Goal: Task Accomplishment & Management: Manage account settings

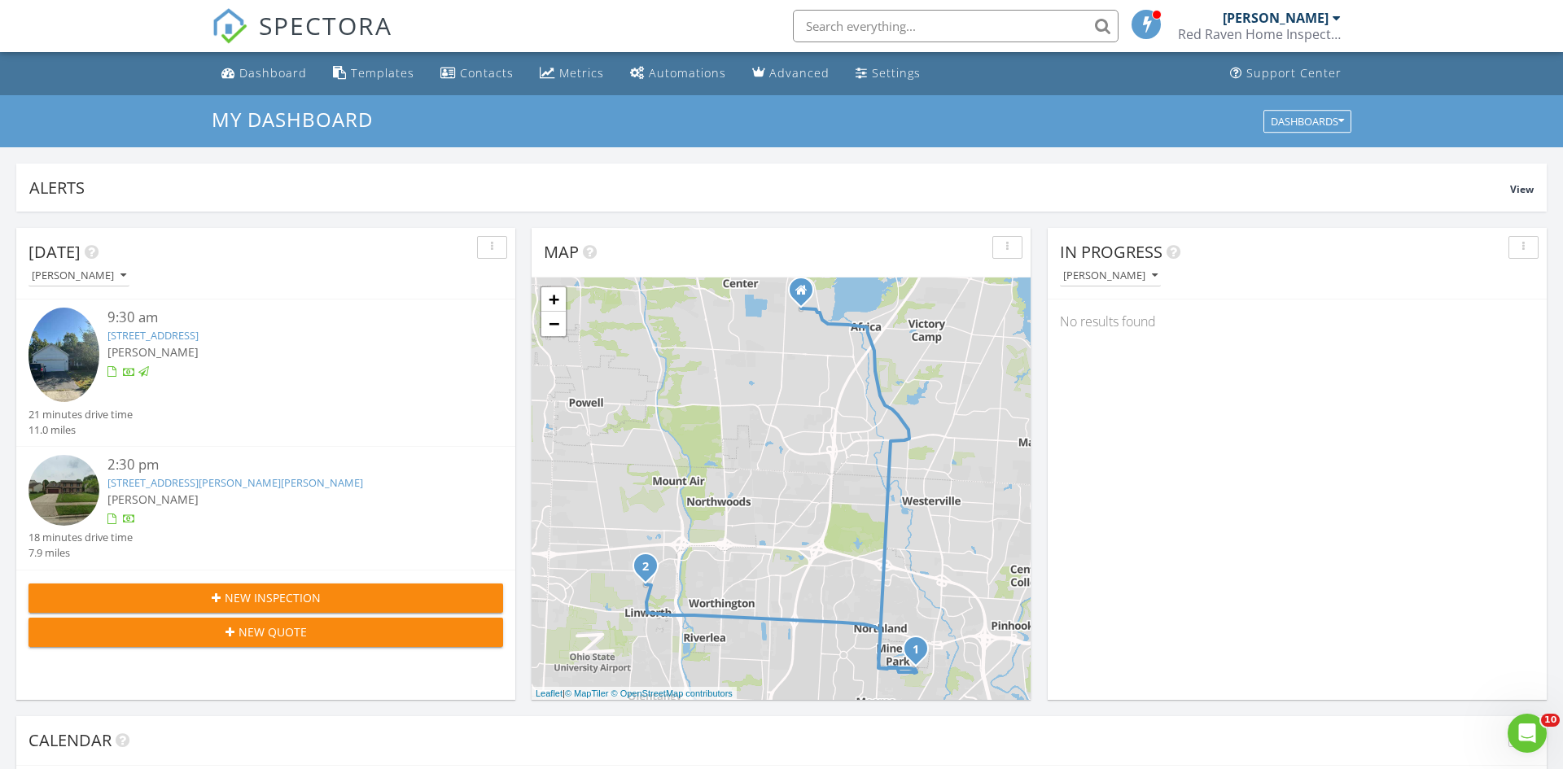
scroll to position [1482, 1563]
click at [199, 336] on link "4958 Petticoat Ct, Columbus, OH 43231" at bounding box center [152, 335] width 91 height 15
click at [281, 78] on div "Dashboard" at bounding box center [273, 72] width 68 height 15
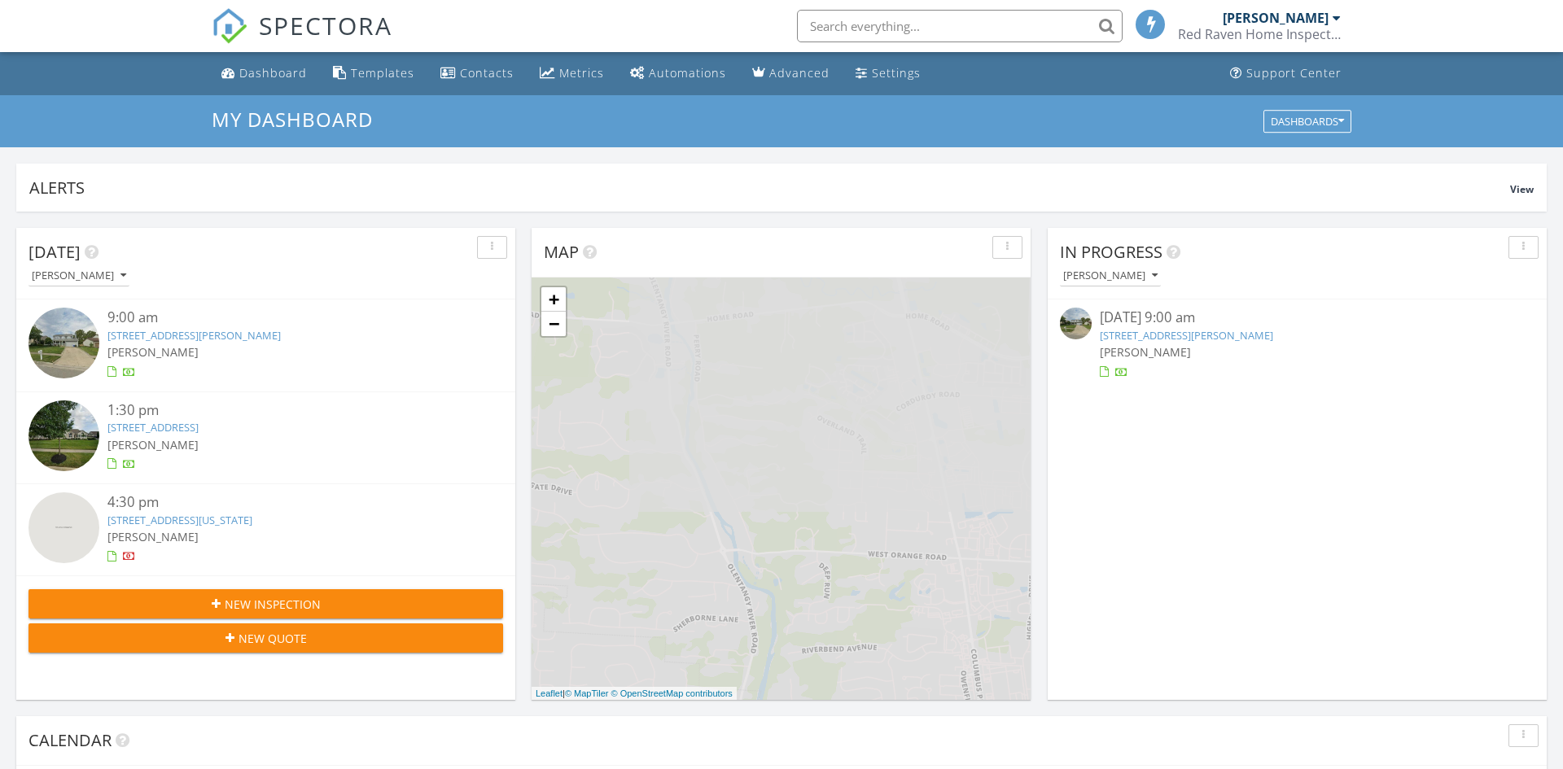
scroll to position [1482, 1563]
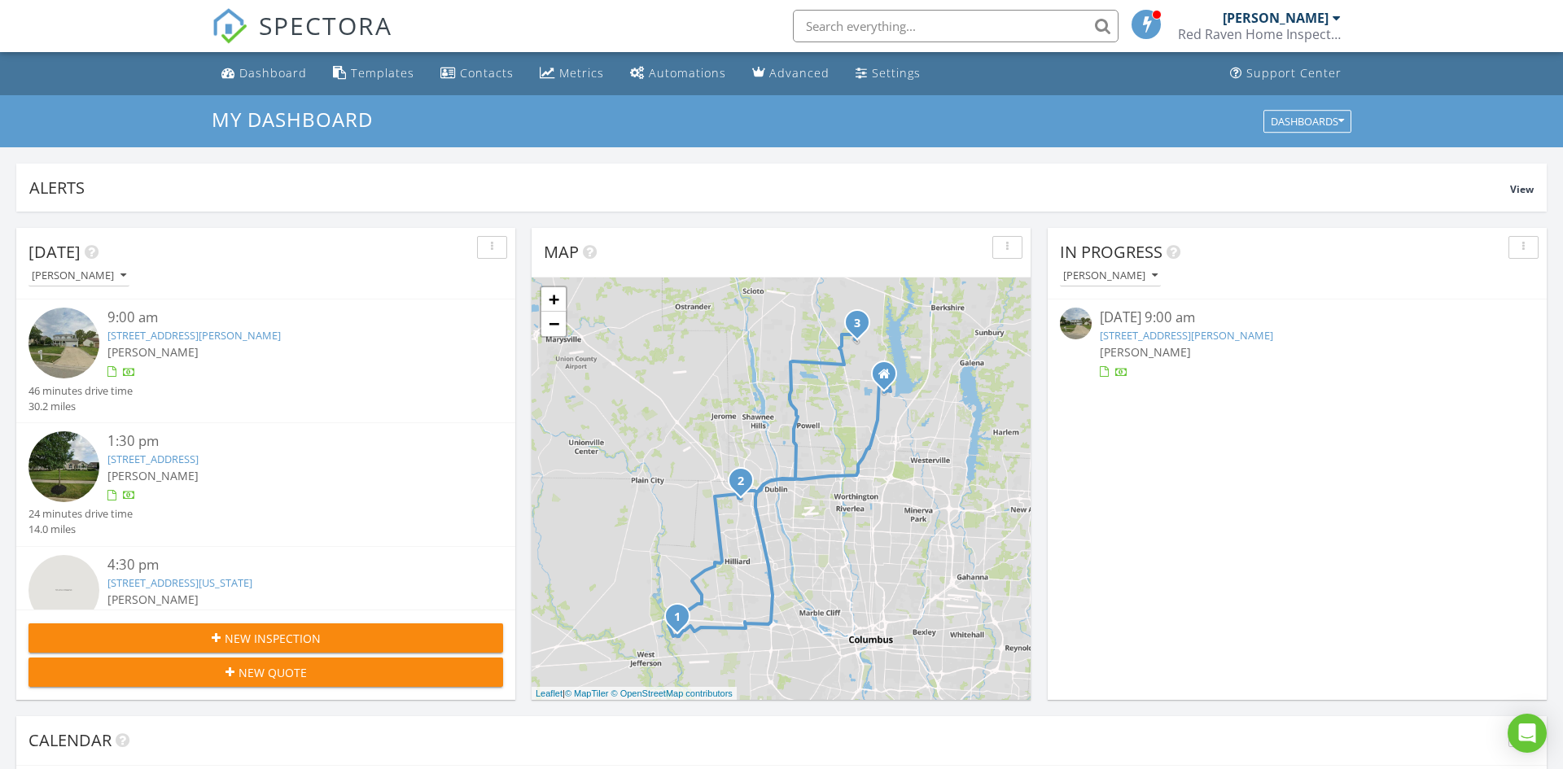
click at [232, 337] on link "817 Prairie Rd, Galloway, OH 43119" at bounding box center [193, 335] width 173 height 15
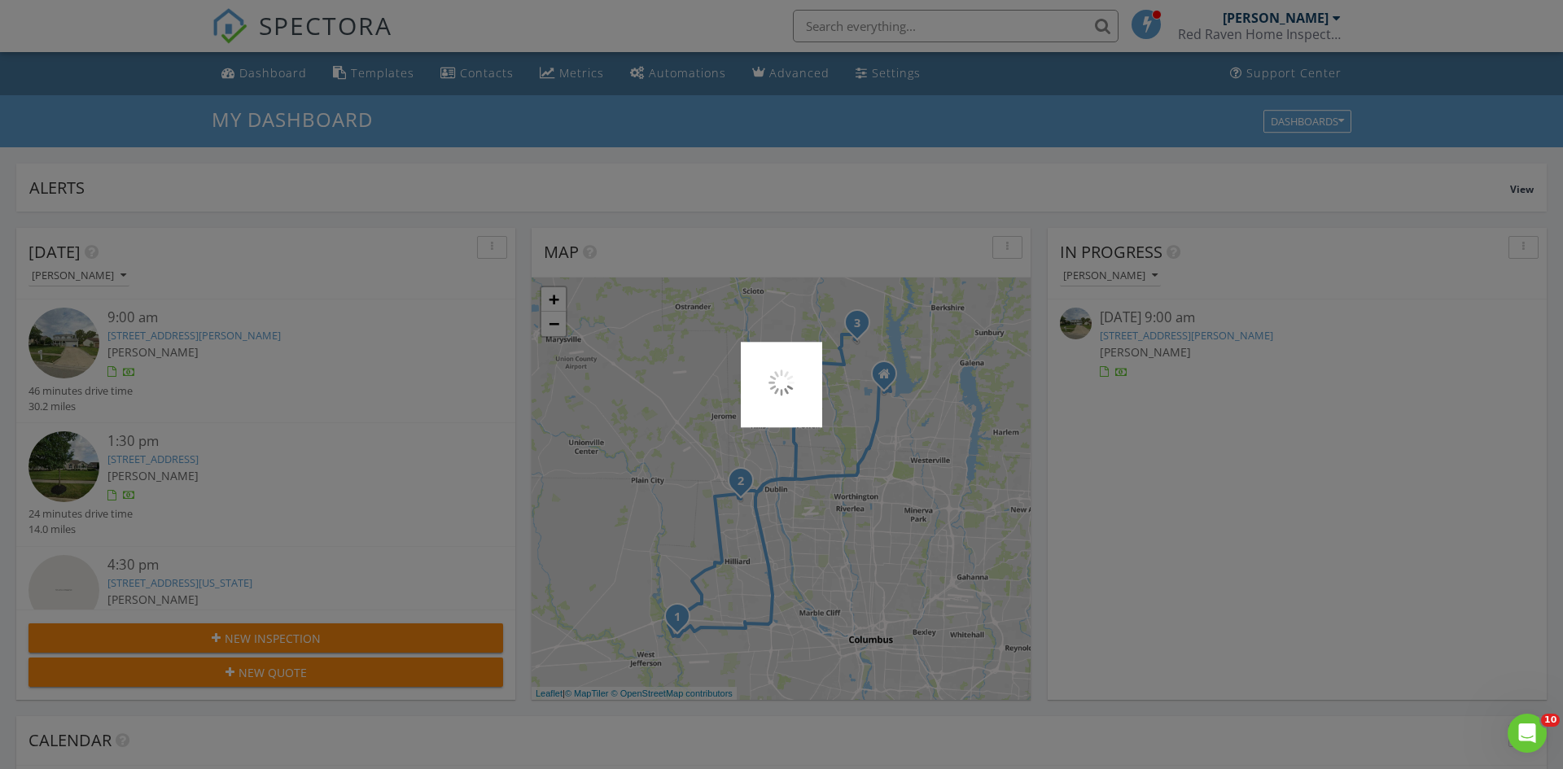
scroll to position [0, 0]
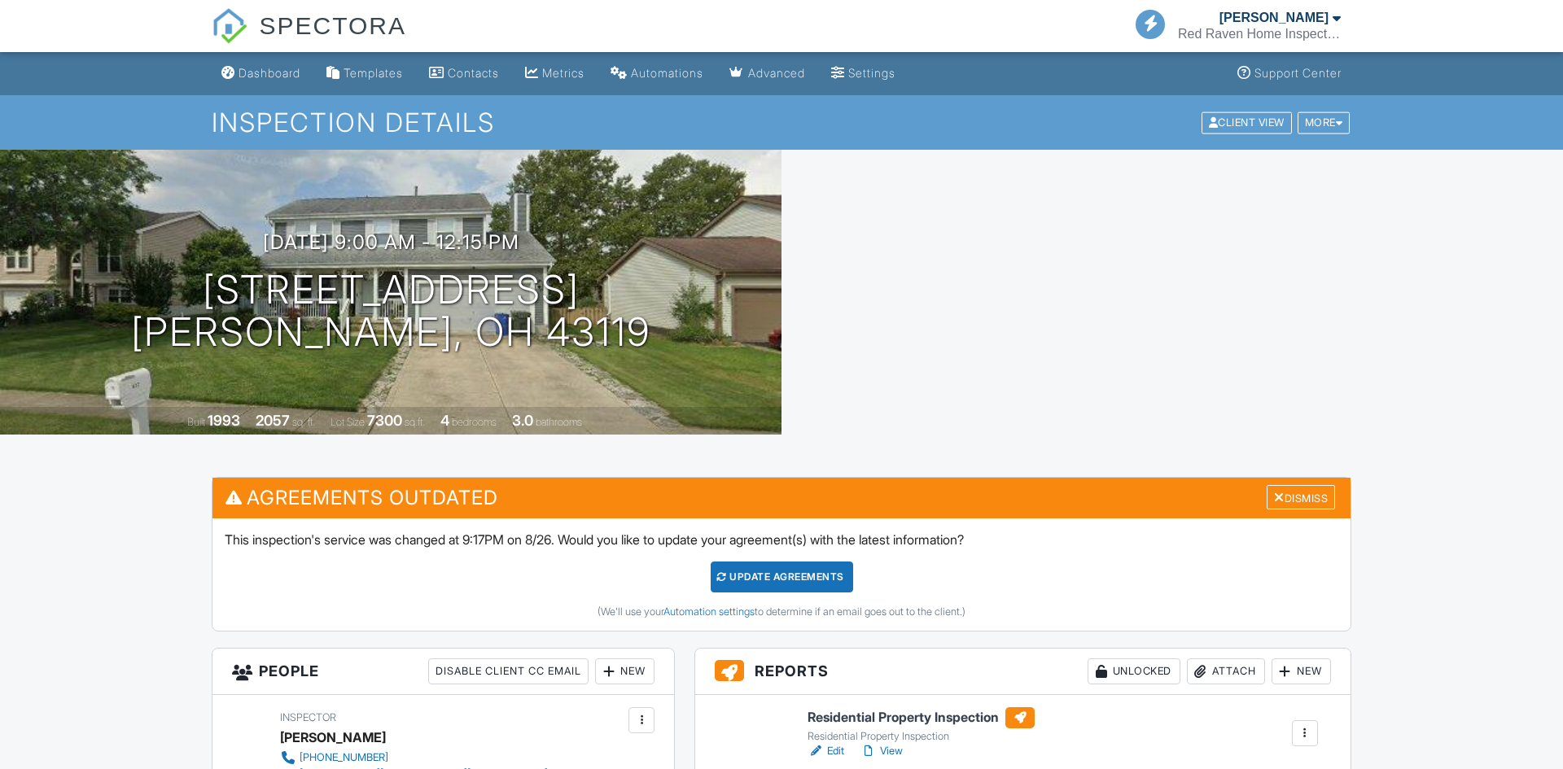
click at [898, 649] on h3 "Reports Unlocked Attach New" at bounding box center [1022, 672] width 655 height 46
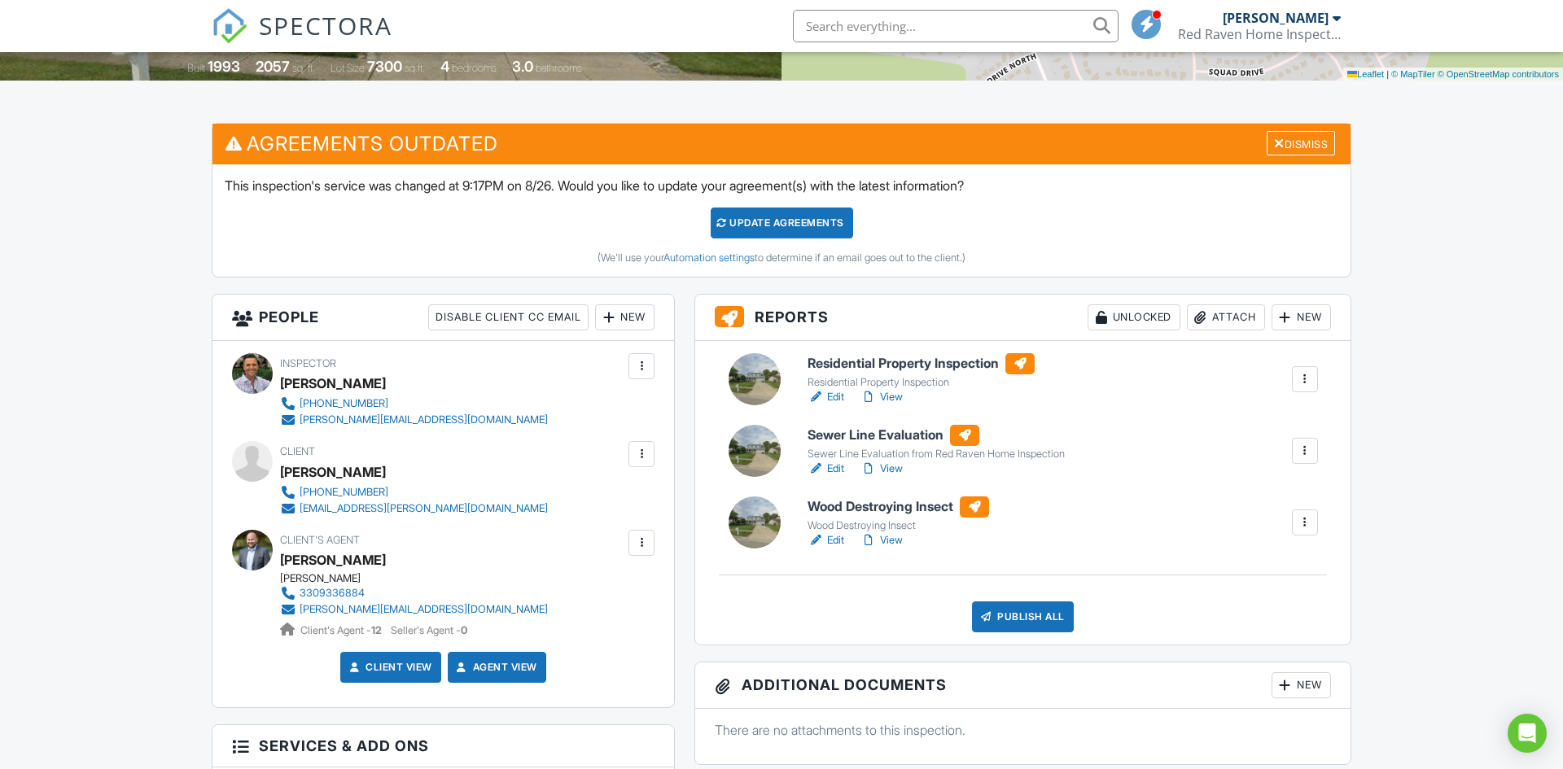
click at [833, 473] on link "Edit" at bounding box center [825, 469] width 37 height 16
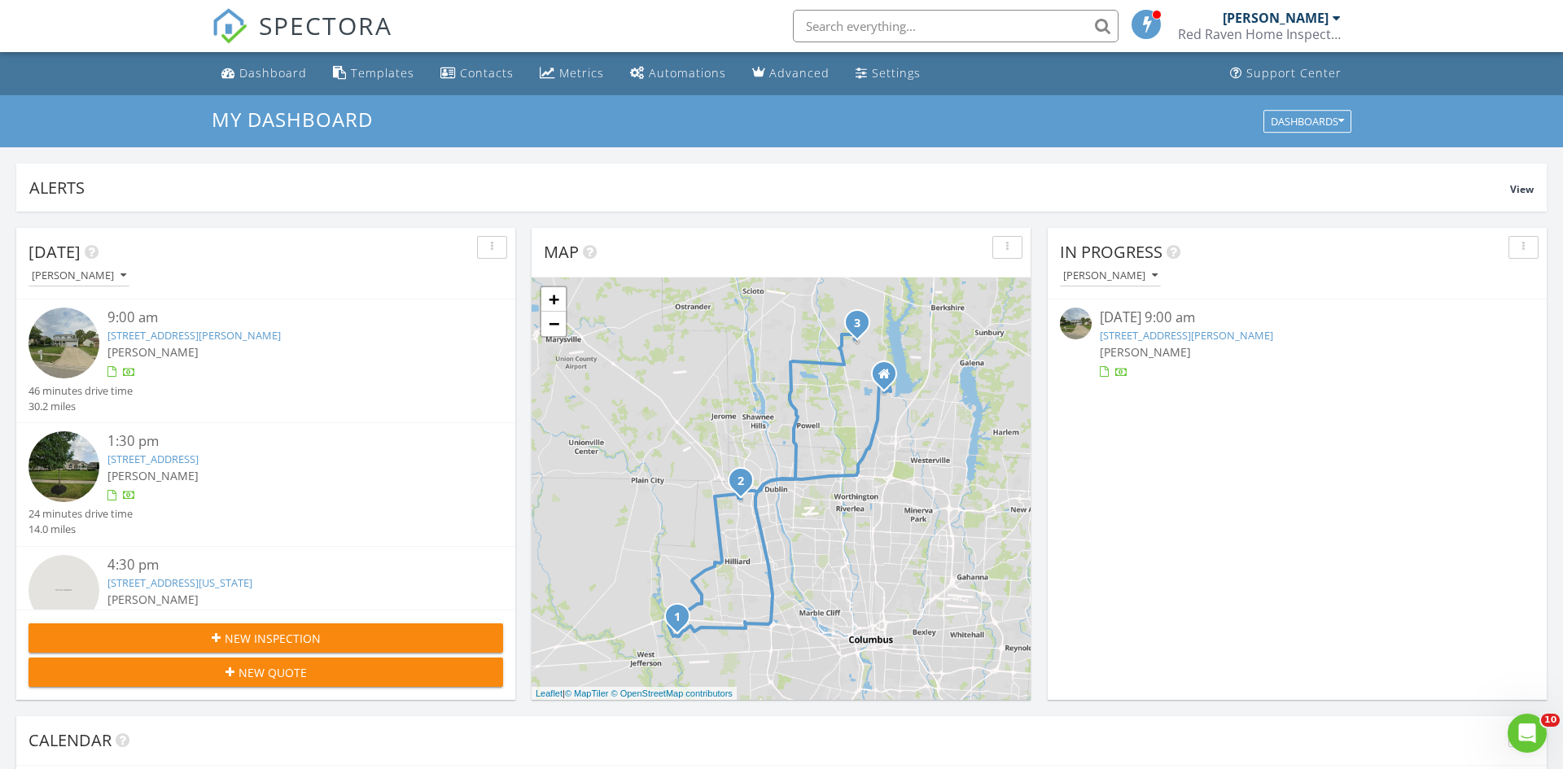
click at [188, 330] on link "817 Prairie Rd, Galloway, OH 43119" at bounding box center [193, 335] width 173 height 15
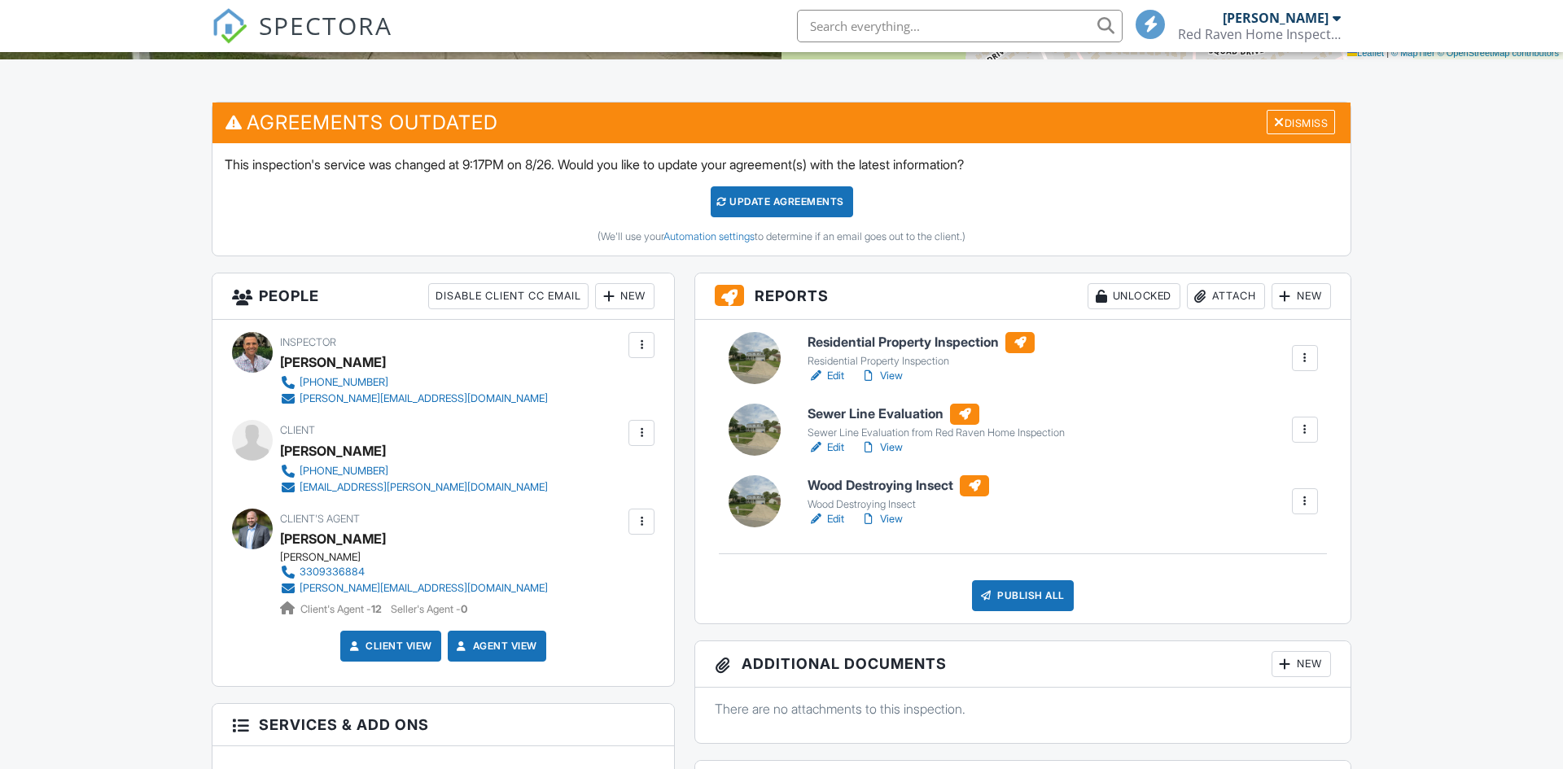
scroll to position [286, 0]
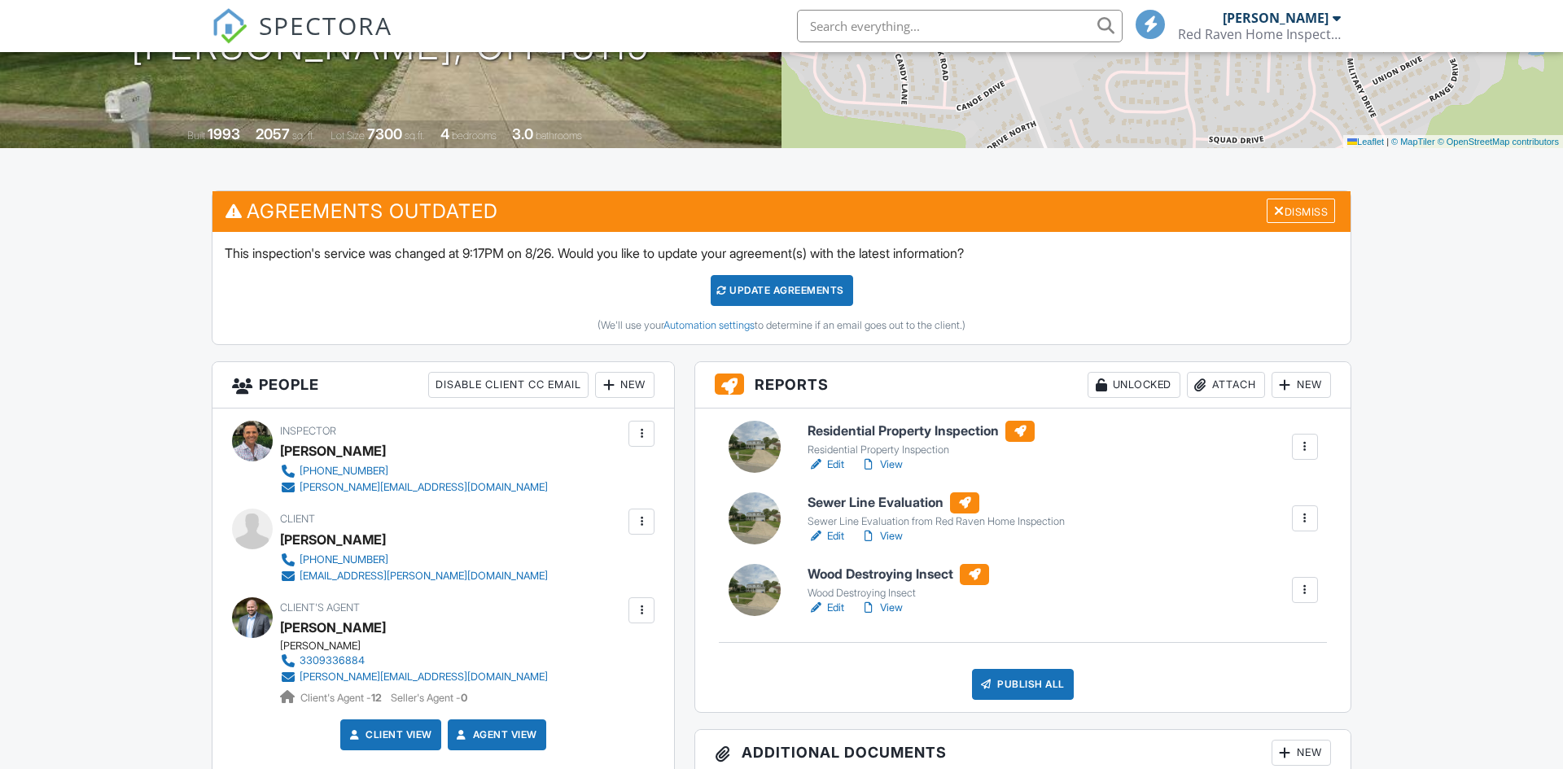
click at [1044, 687] on div "Publish All" at bounding box center [1023, 684] width 102 height 31
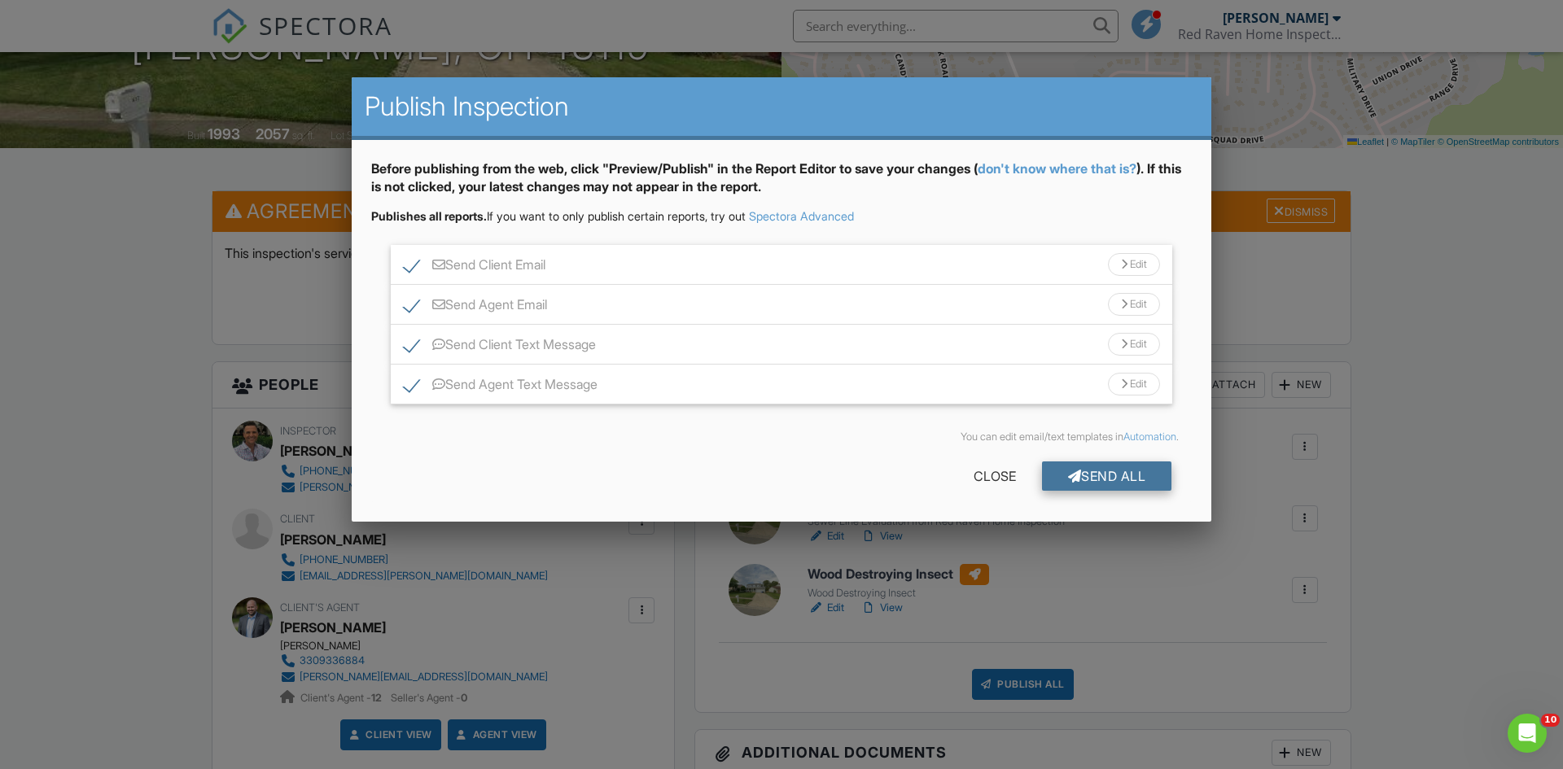
scroll to position [0, 0]
click at [1111, 471] on div "Send All" at bounding box center [1107, 475] width 130 height 29
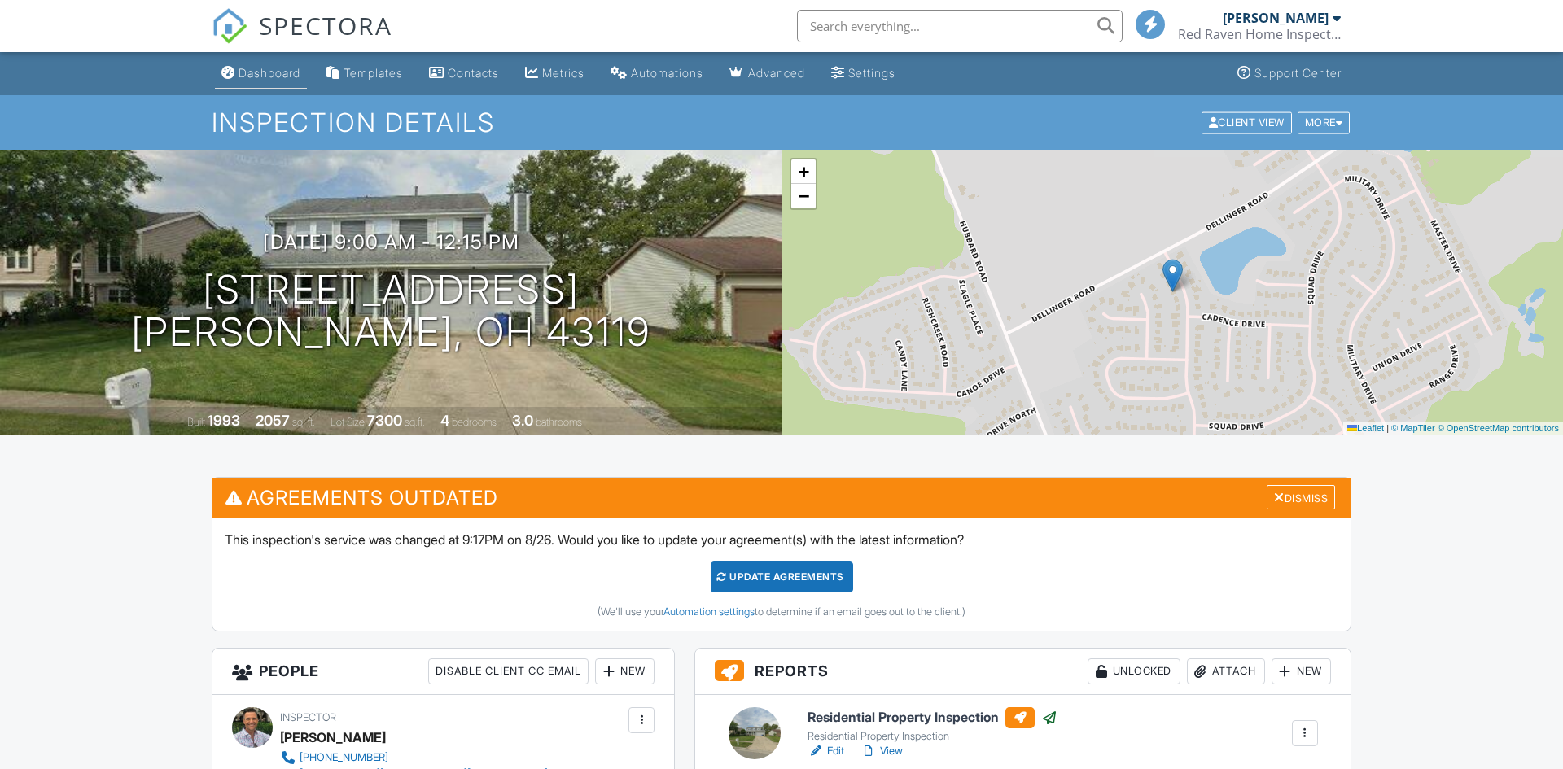
click at [276, 78] on div "Dashboard" at bounding box center [269, 73] width 62 height 14
